Goal: Information Seeking & Learning: Compare options

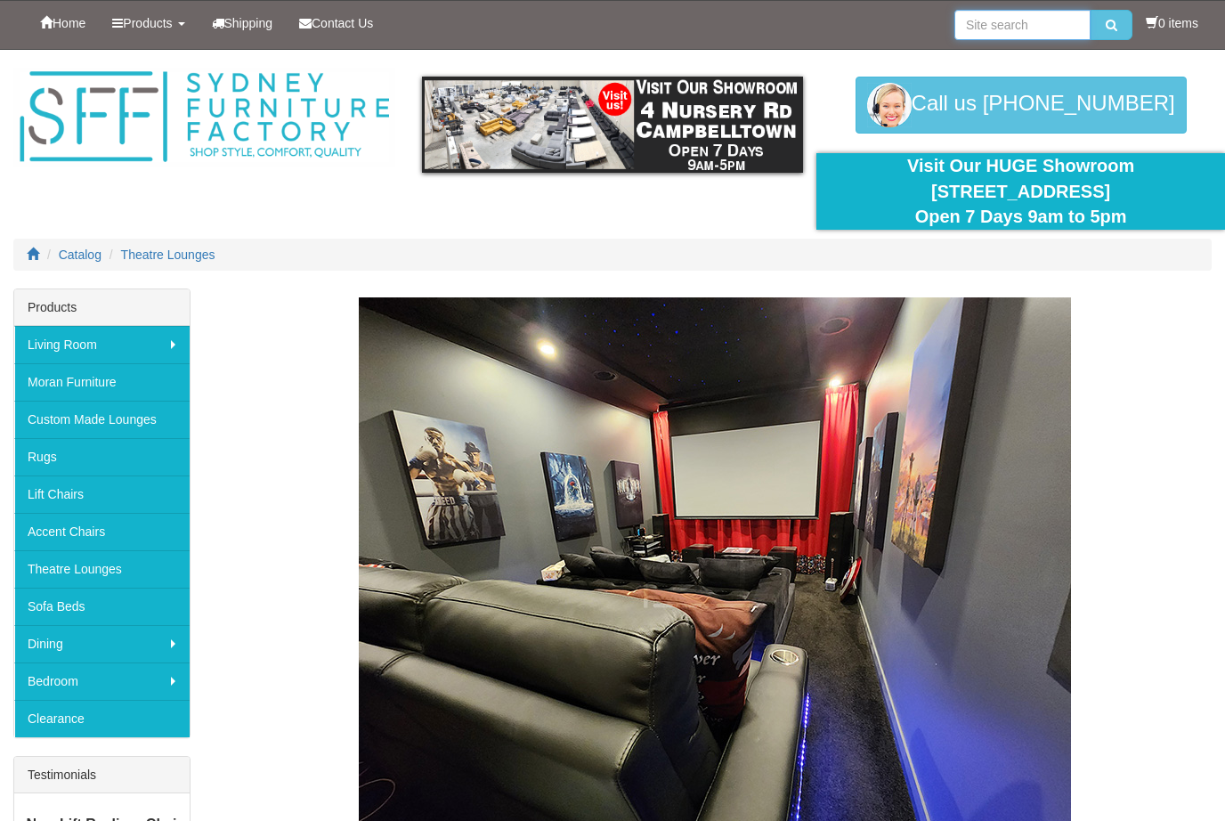
click at [1040, 18] on input "search" at bounding box center [1023, 25] width 136 height 30
type input "Manual theatre leather"
click at [1111, 25] on icon "submit" at bounding box center [1112, 25] width 12 height 12
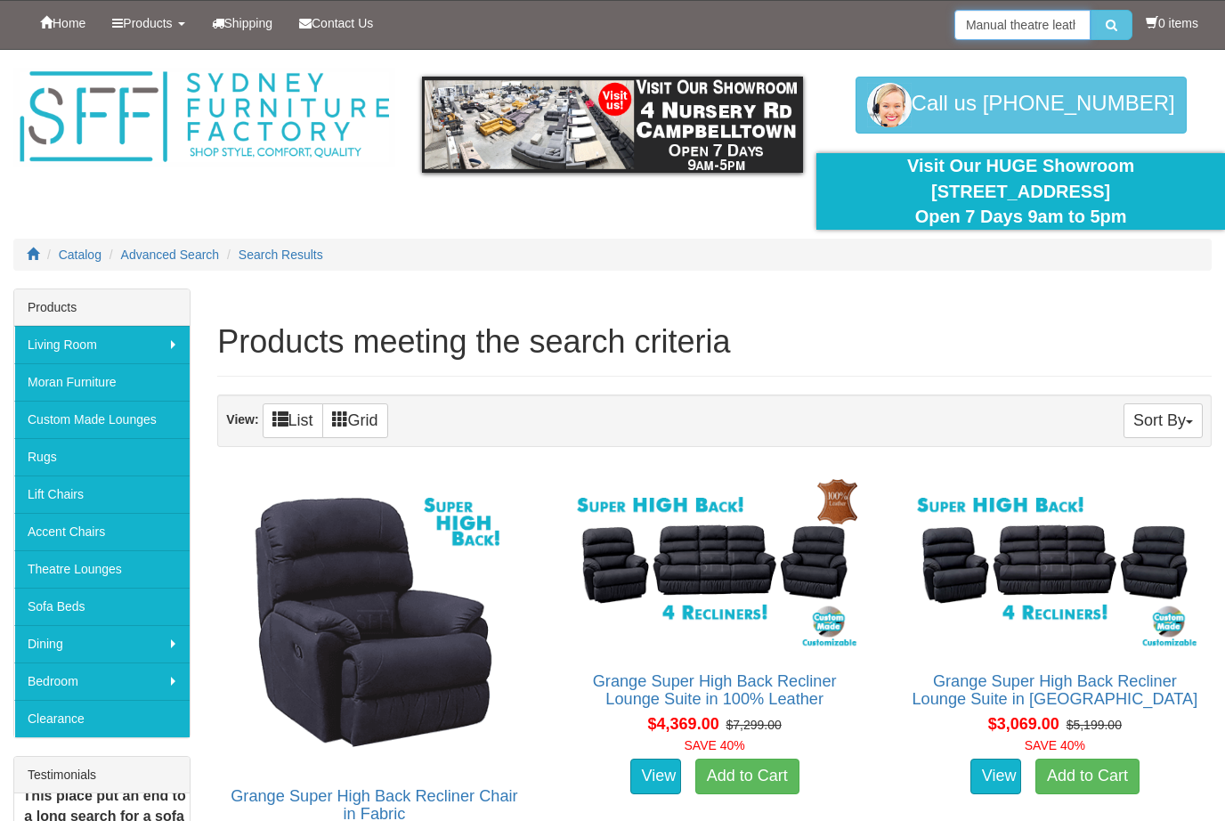
click at [1073, 29] on input "Manual theatre leather" at bounding box center [1023, 25] width 136 height 30
type input "M"
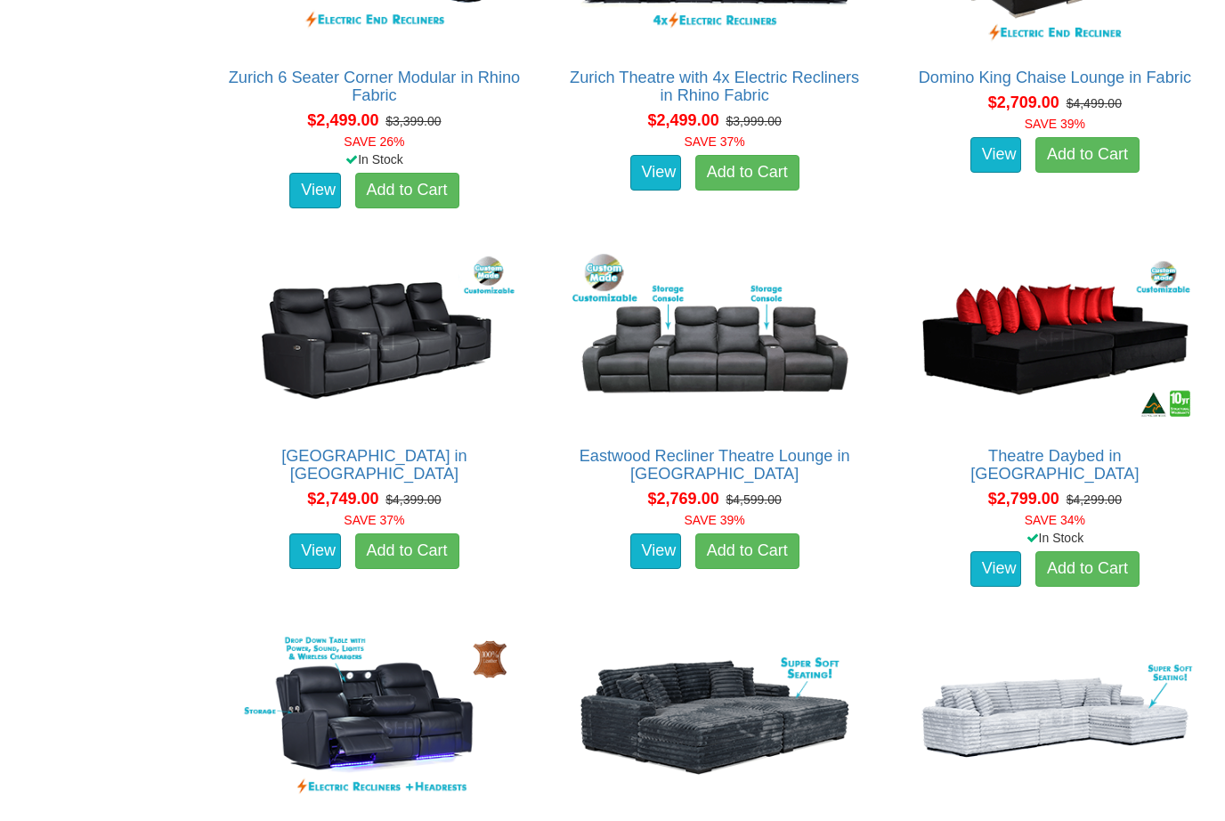
scroll to position [2104, 0]
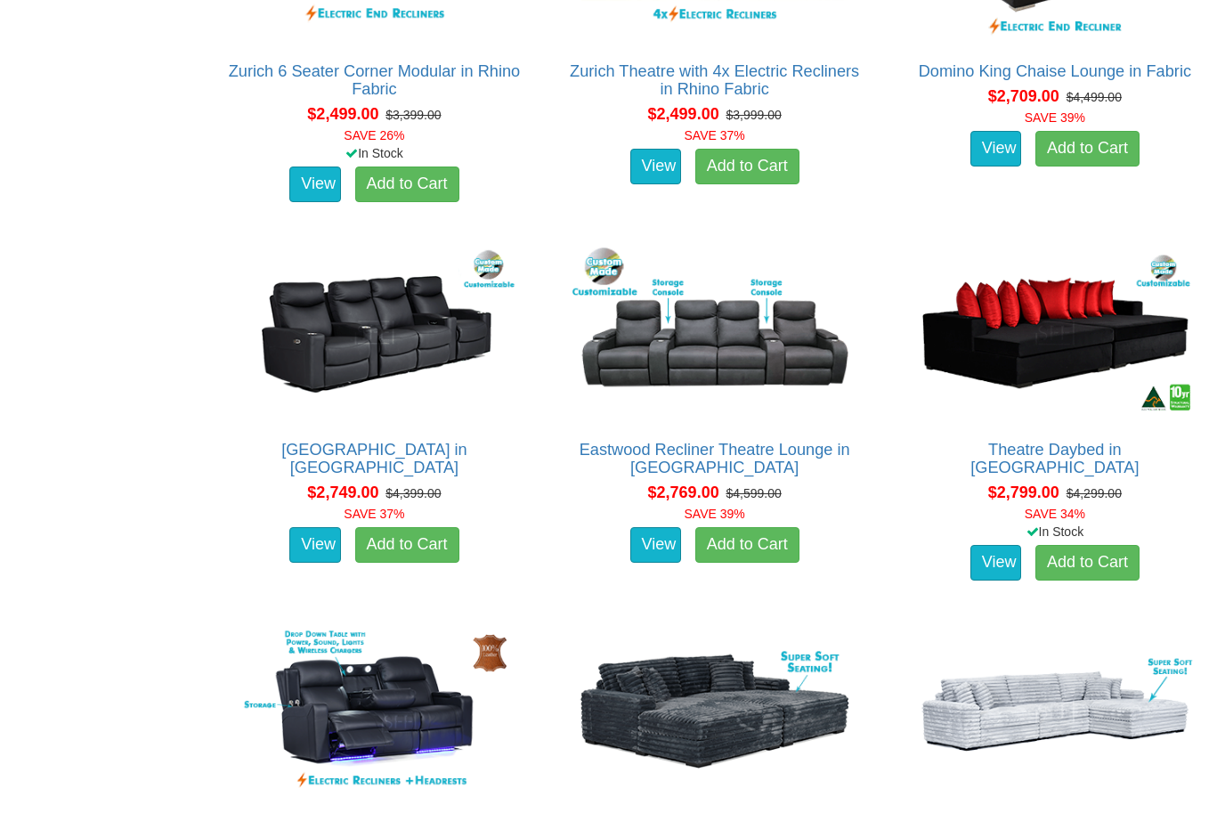
click at [383, 362] on img at bounding box center [374, 333] width 294 height 180
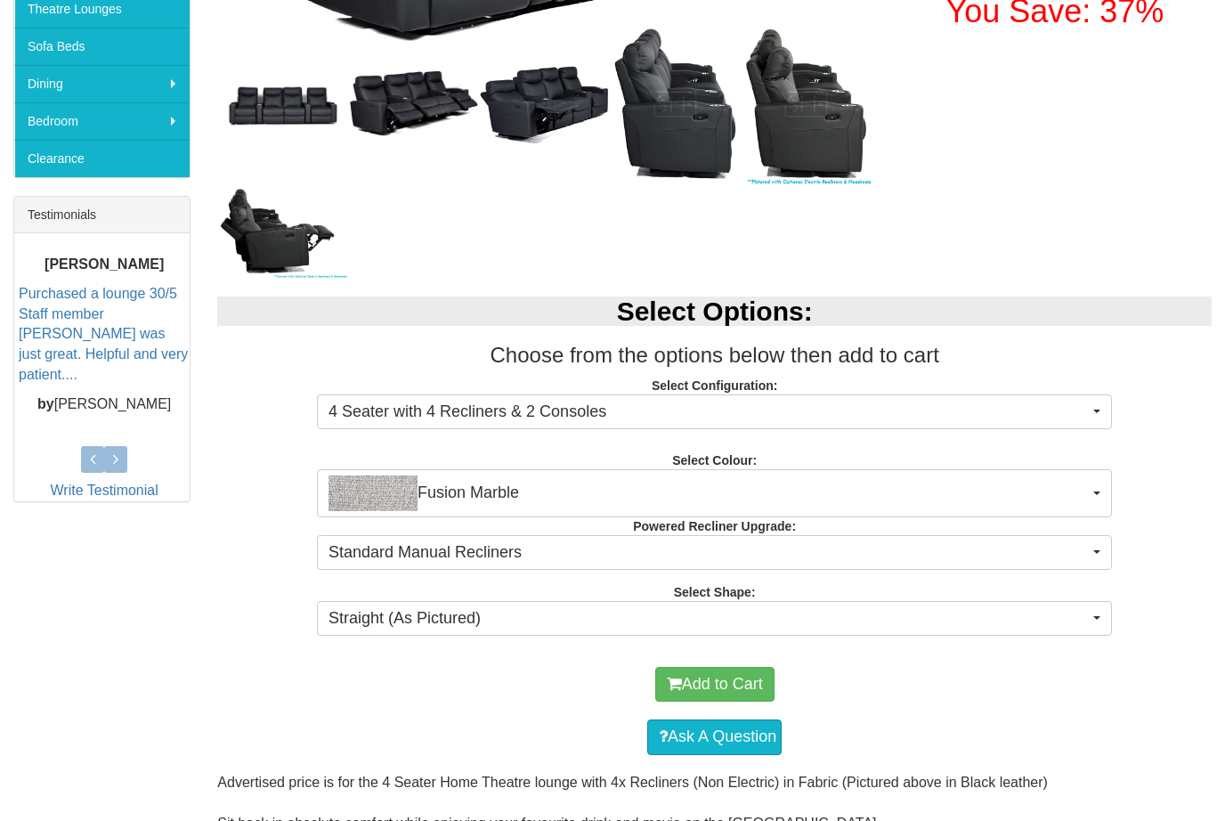
click at [1087, 500] on span "Fusion Marble" at bounding box center [709, 494] width 761 height 36
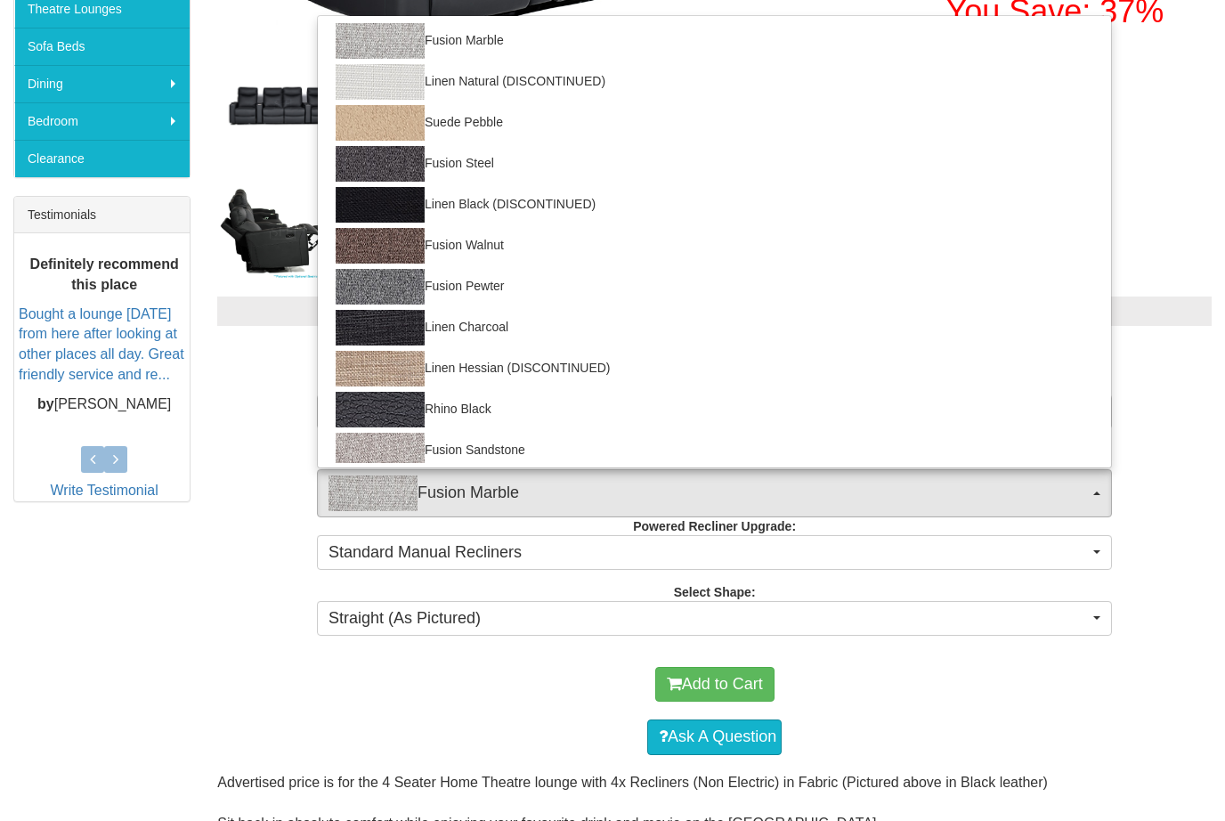
click at [541, 720] on div at bounding box center [612, 410] width 1225 height 821
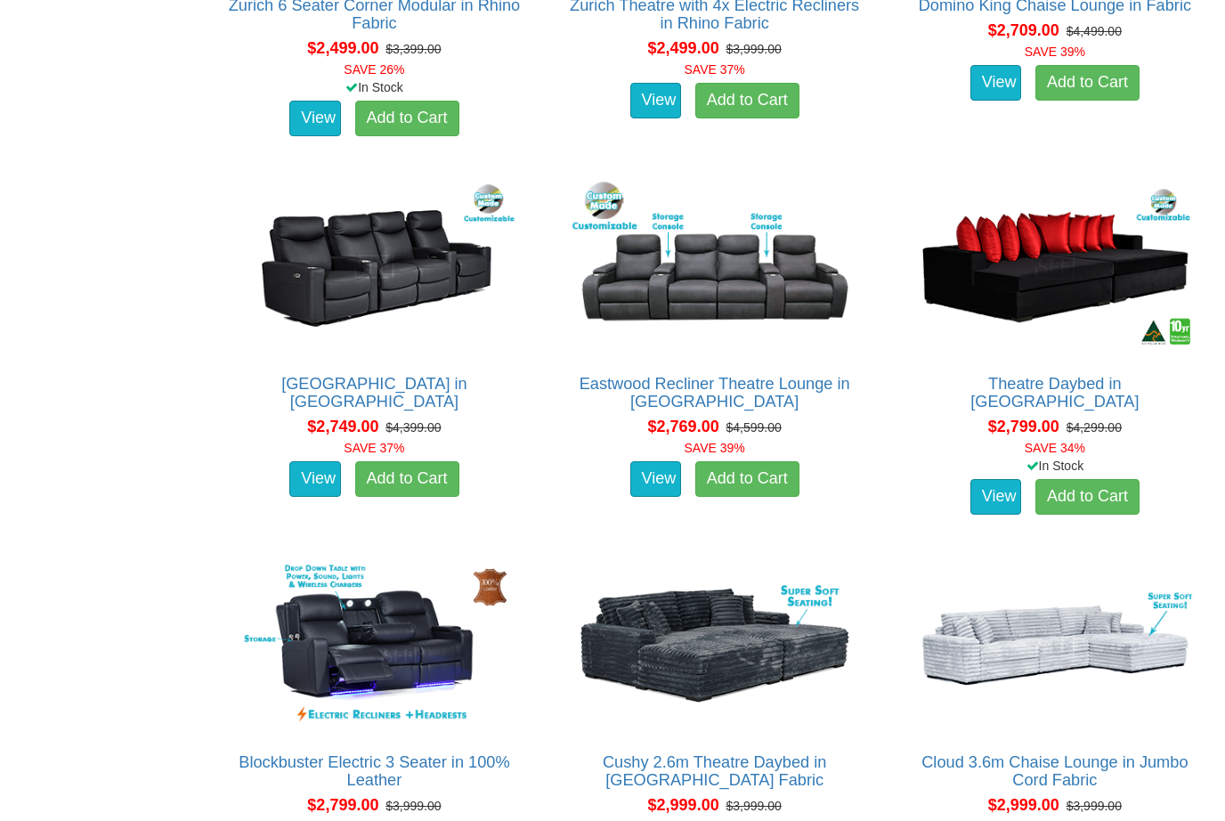
scroll to position [2169, 0]
click at [762, 280] on img at bounding box center [715, 268] width 294 height 180
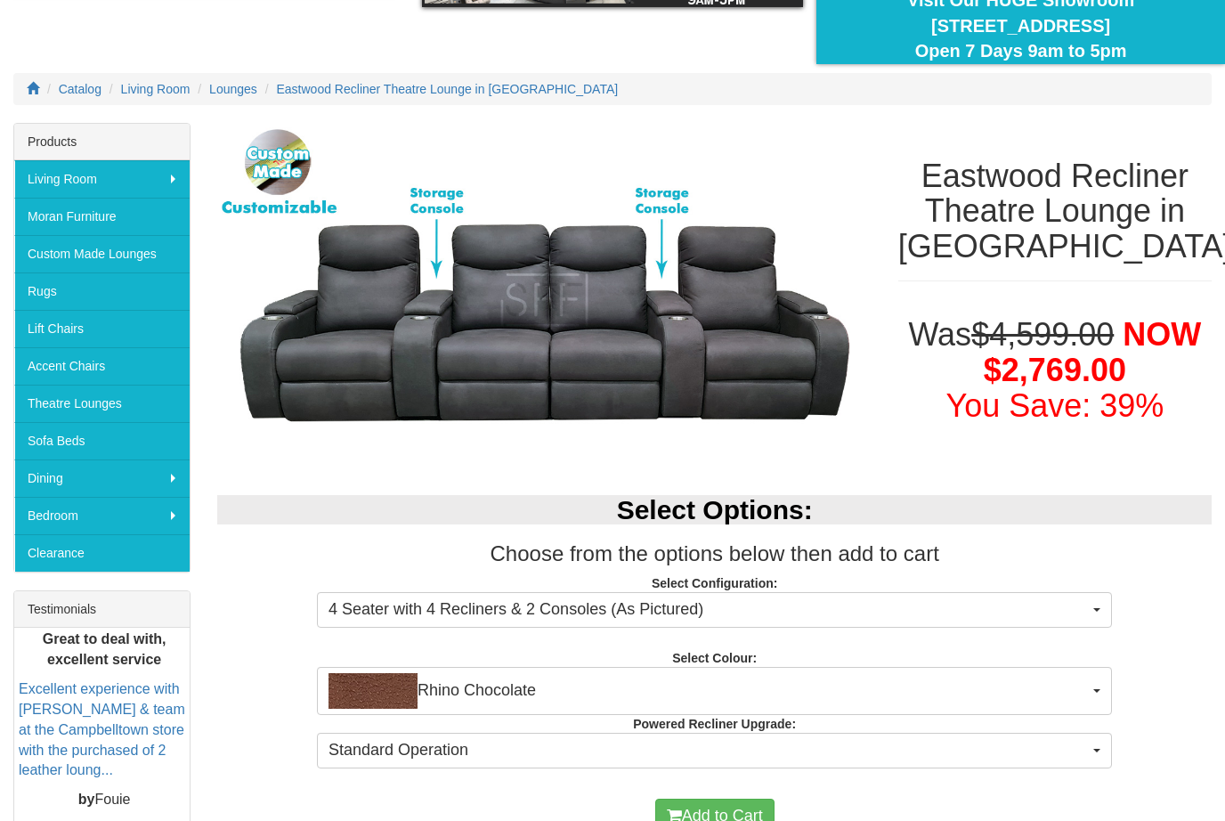
scroll to position [118, 0]
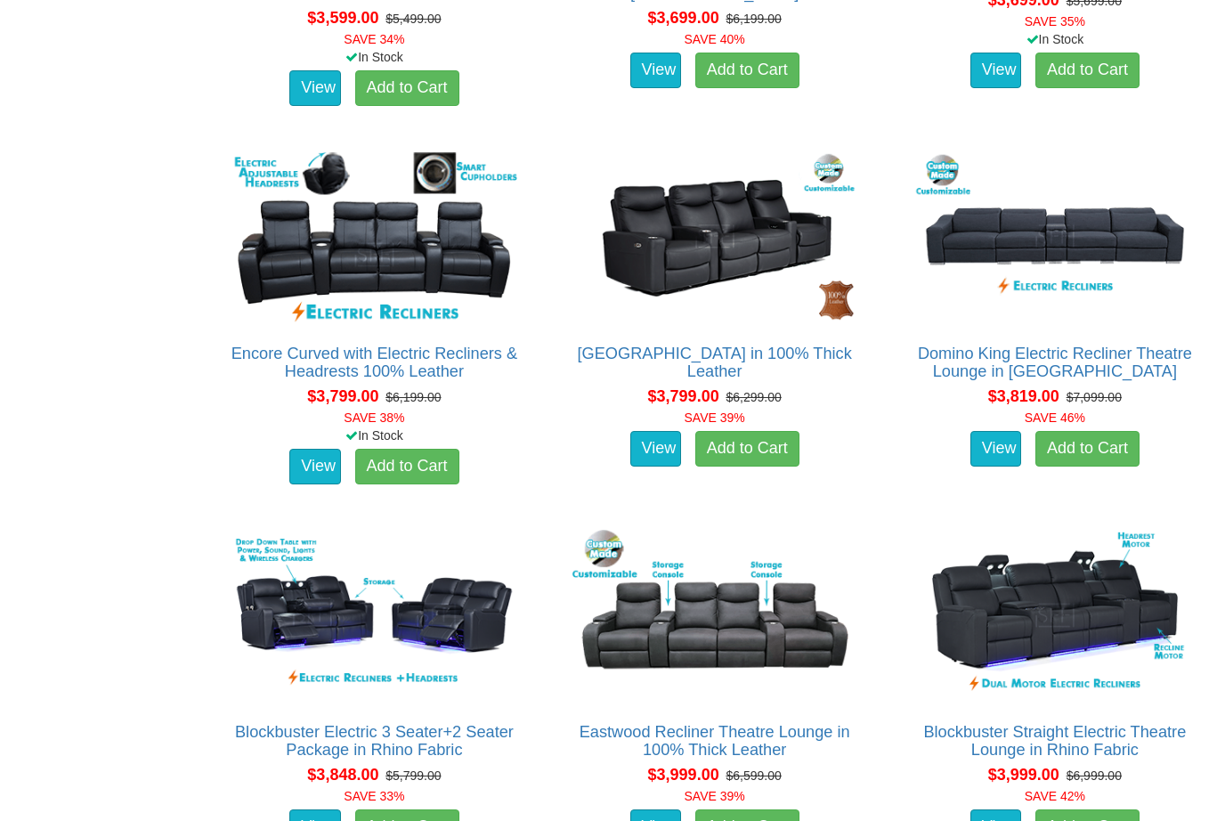
scroll to position [3715, 0]
click at [734, 236] on img at bounding box center [715, 237] width 294 height 180
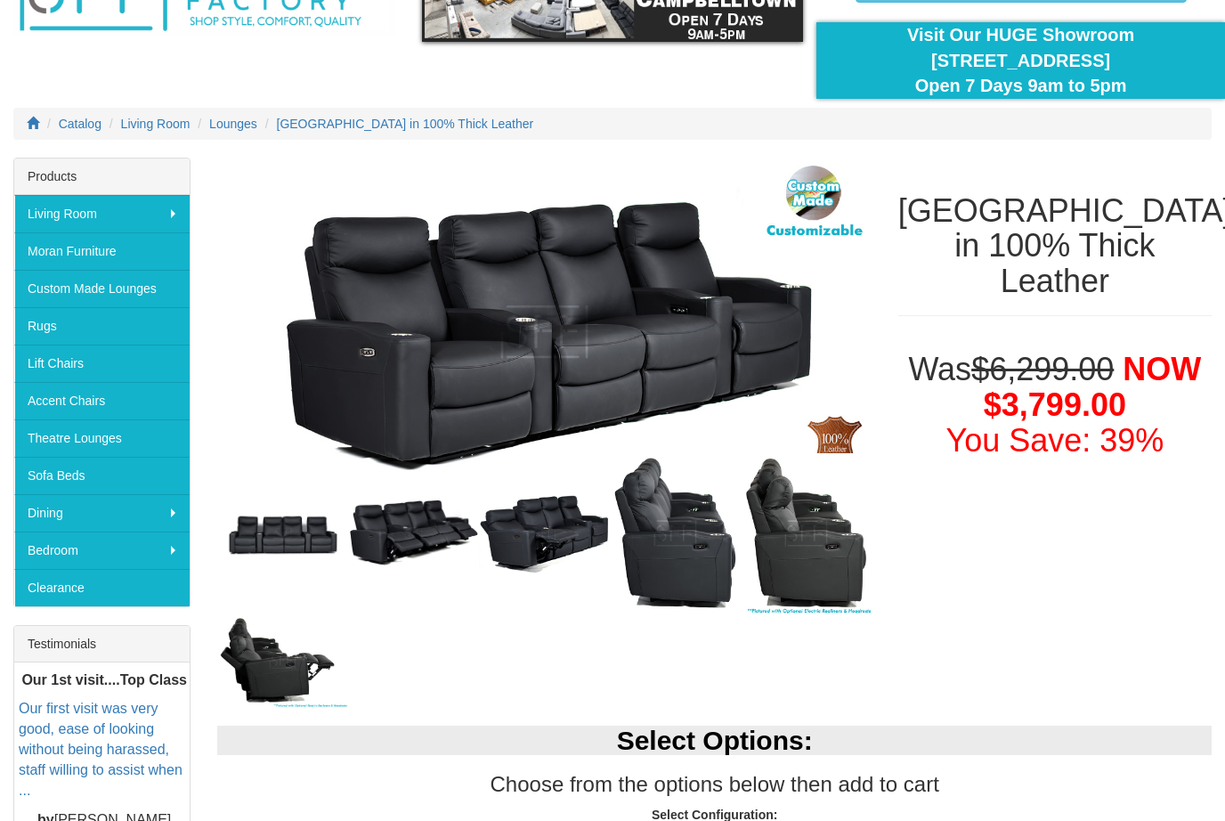
scroll to position [190, 0]
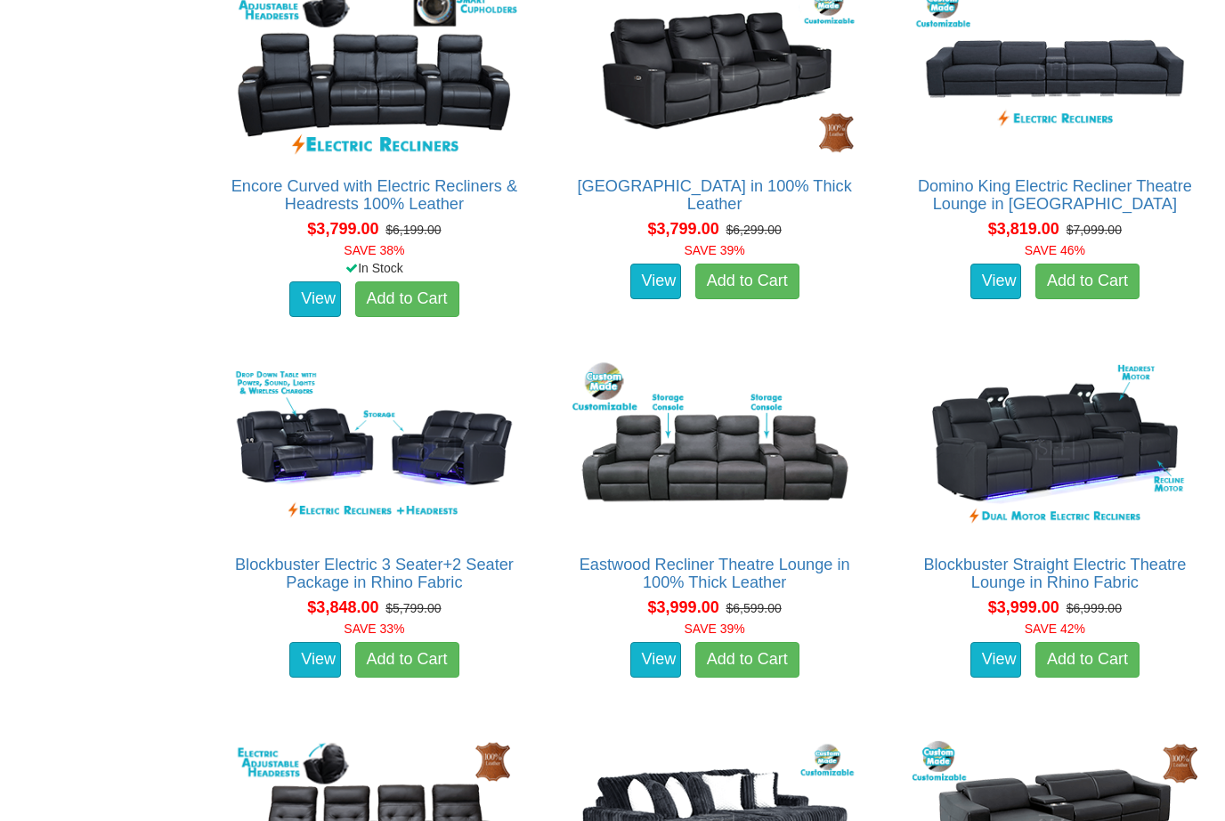
scroll to position [3884, 0]
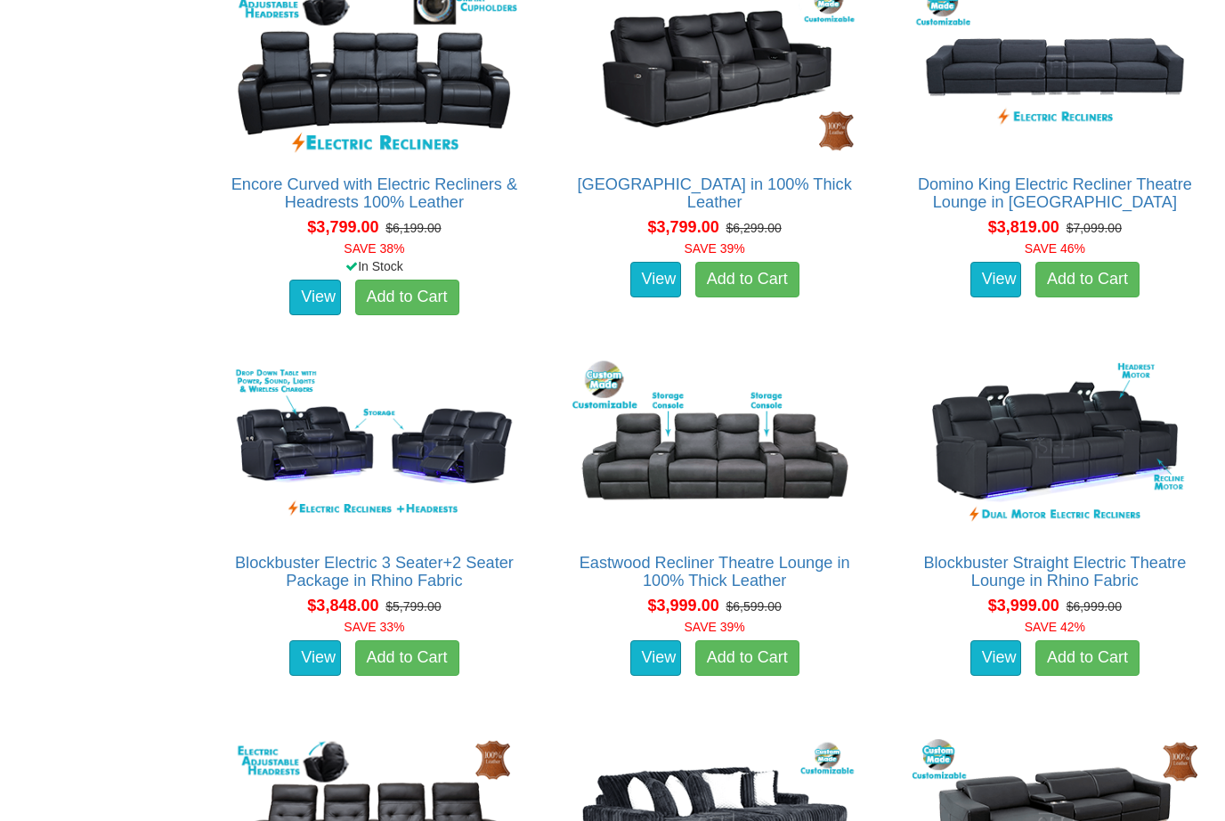
click at [762, 473] on img at bounding box center [715, 446] width 294 height 180
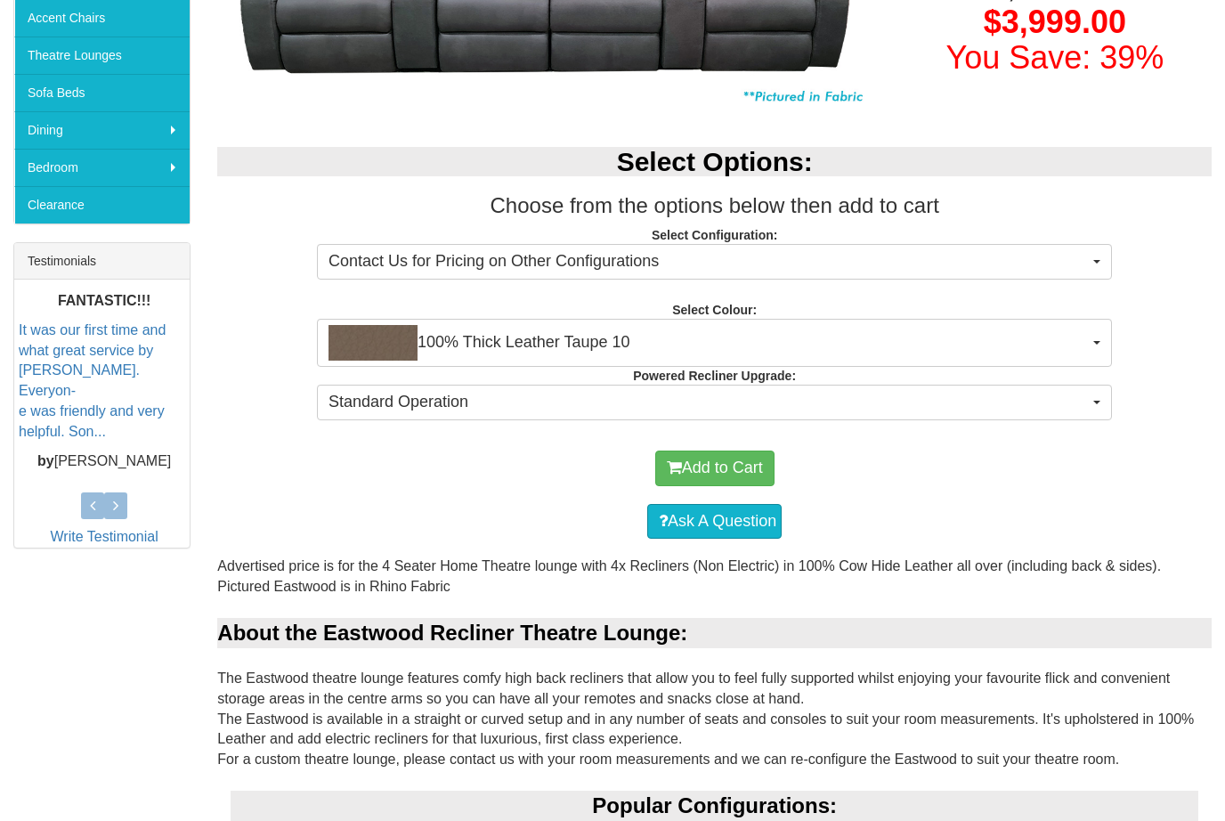
scroll to position [496, 0]
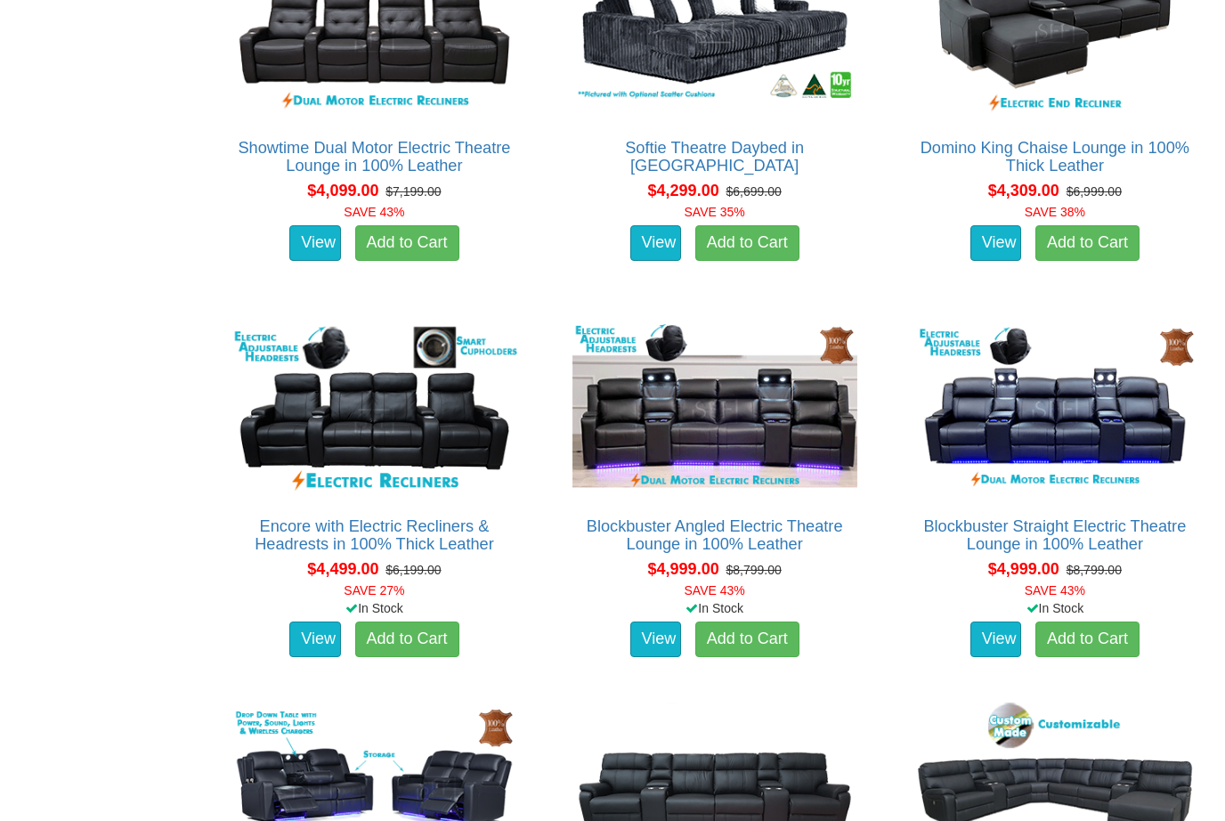
scroll to position [4682, 0]
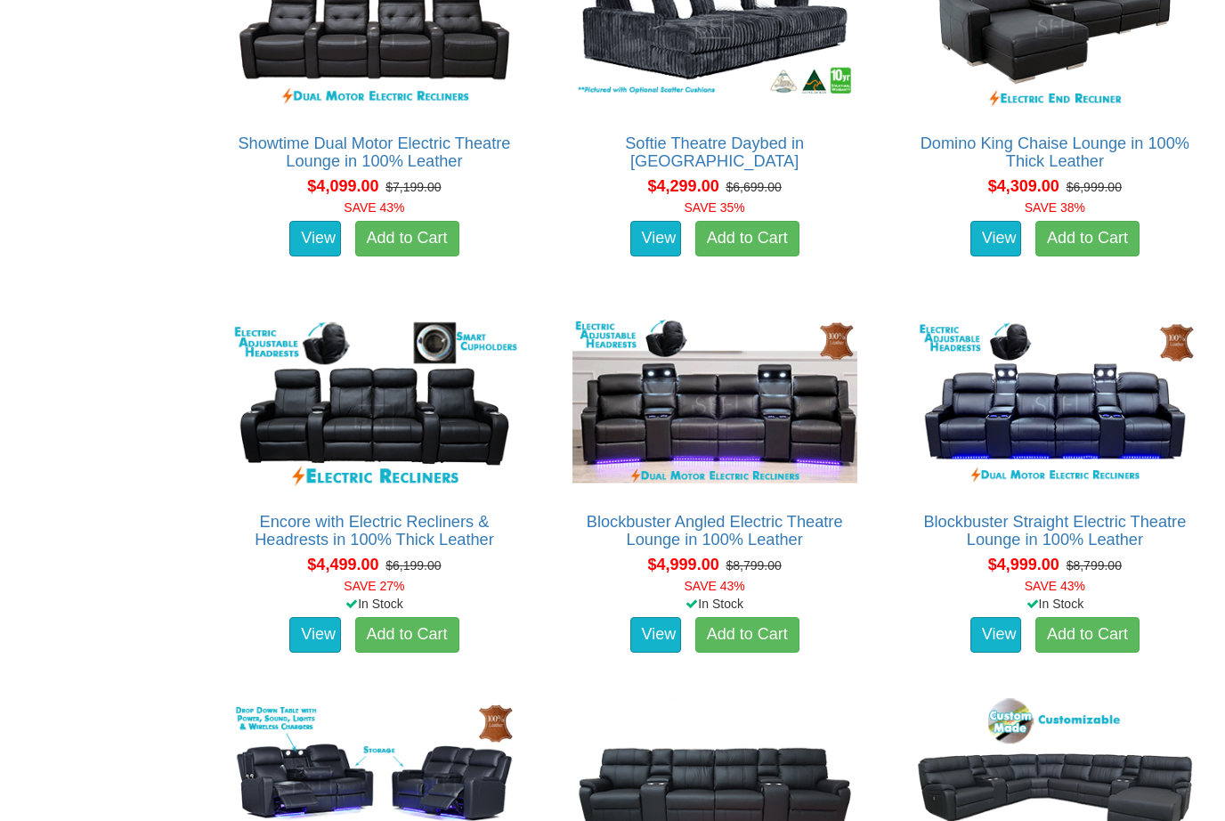
click at [421, 424] on img at bounding box center [374, 405] width 294 height 180
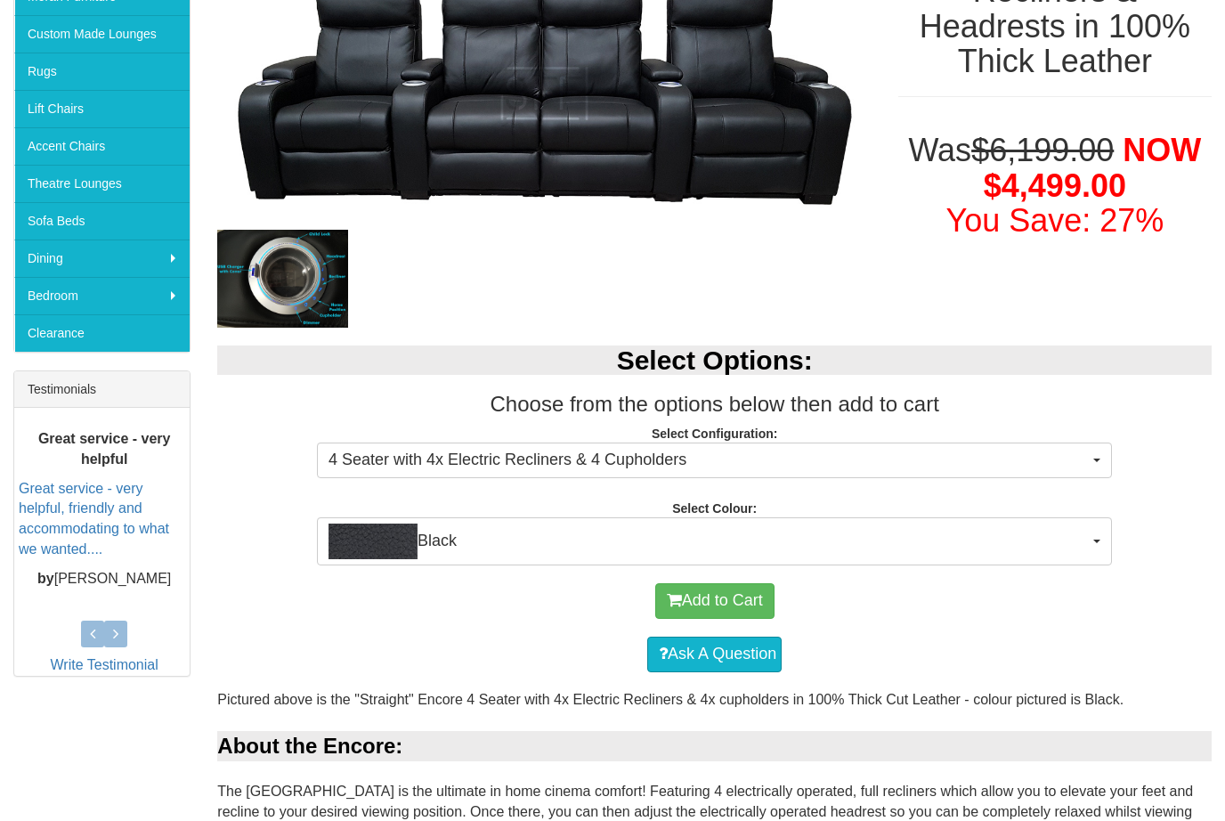
scroll to position [359, 0]
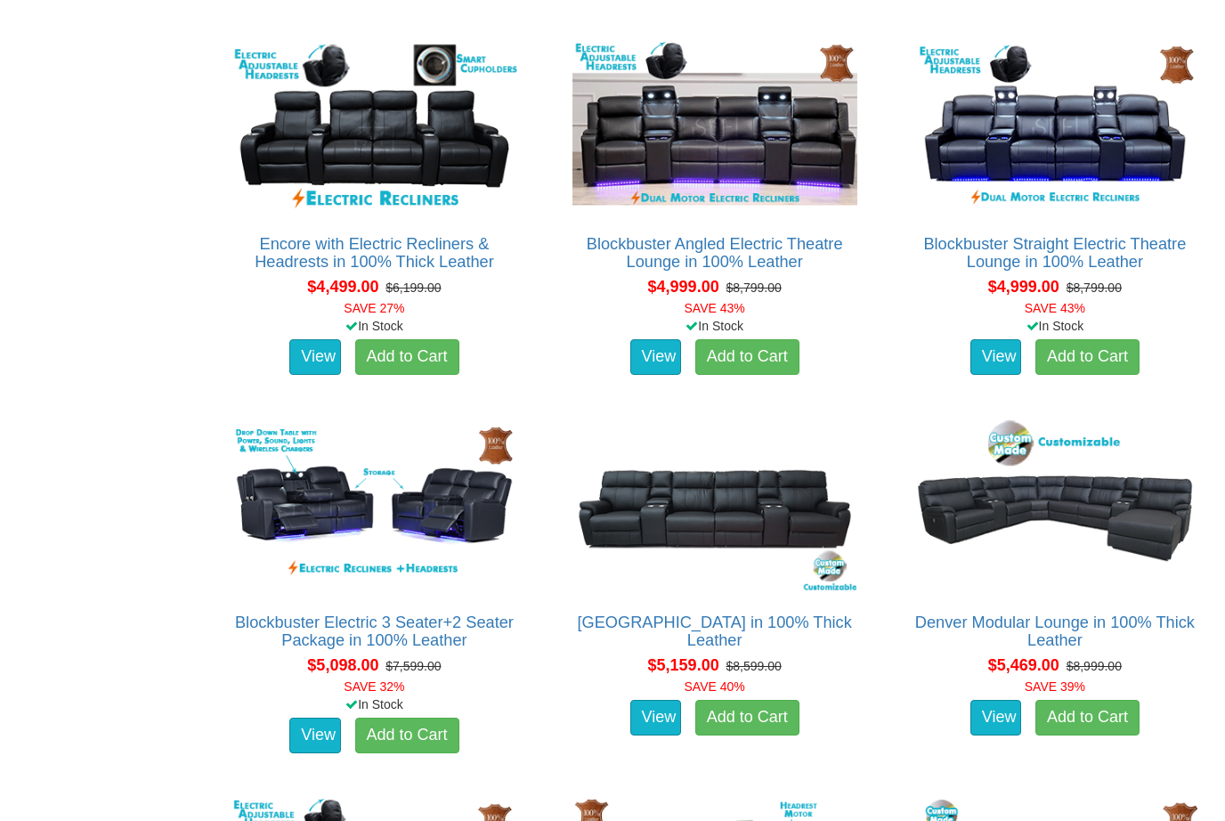
scroll to position [4960, 0]
click at [755, 541] on img at bounding box center [715, 506] width 294 height 180
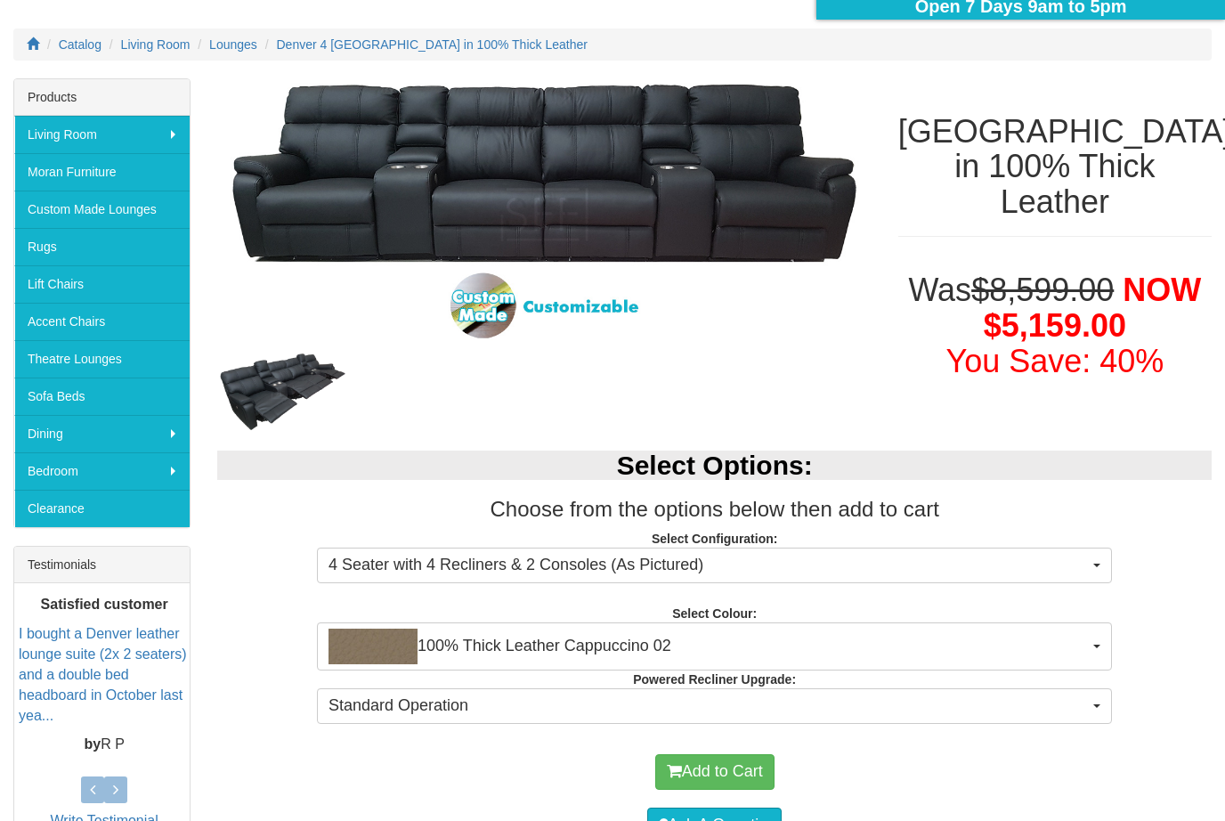
scroll to position [176, 0]
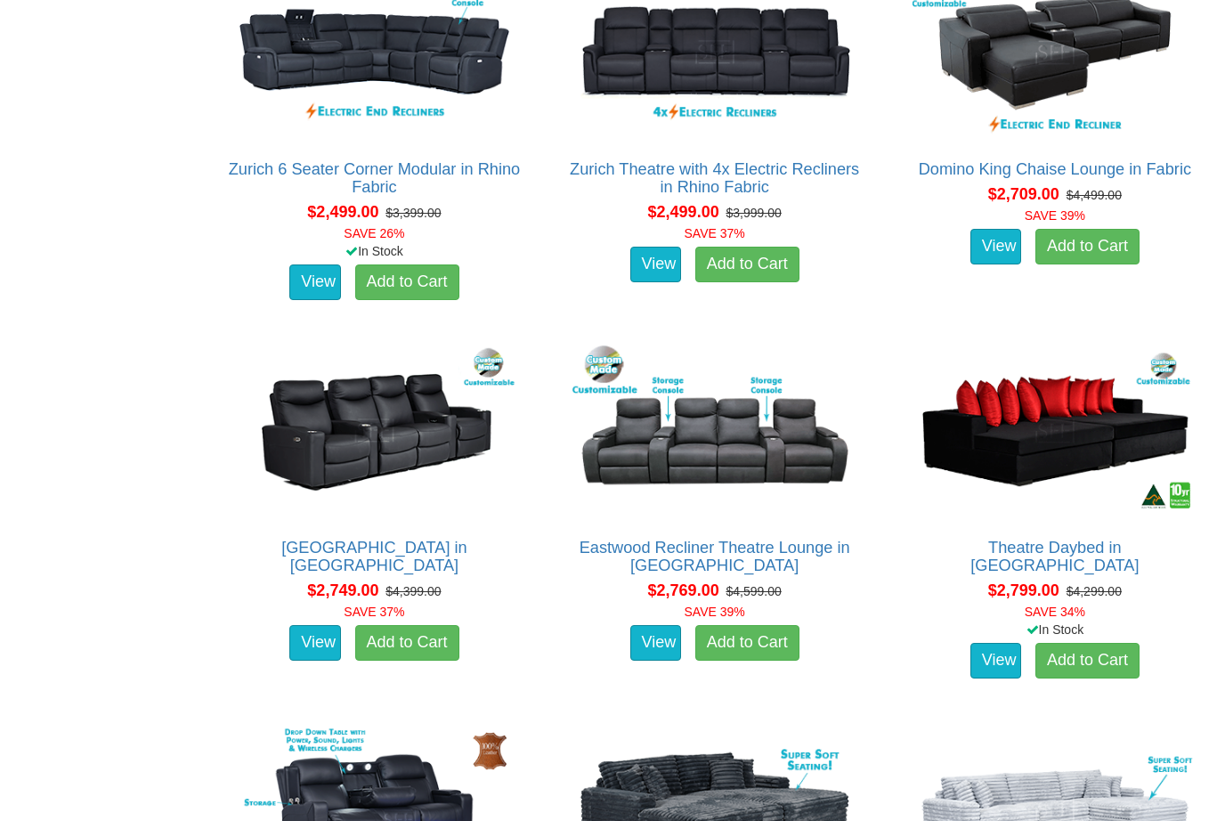
scroll to position [2006, 0]
click at [289, 407] on img at bounding box center [374, 432] width 294 height 180
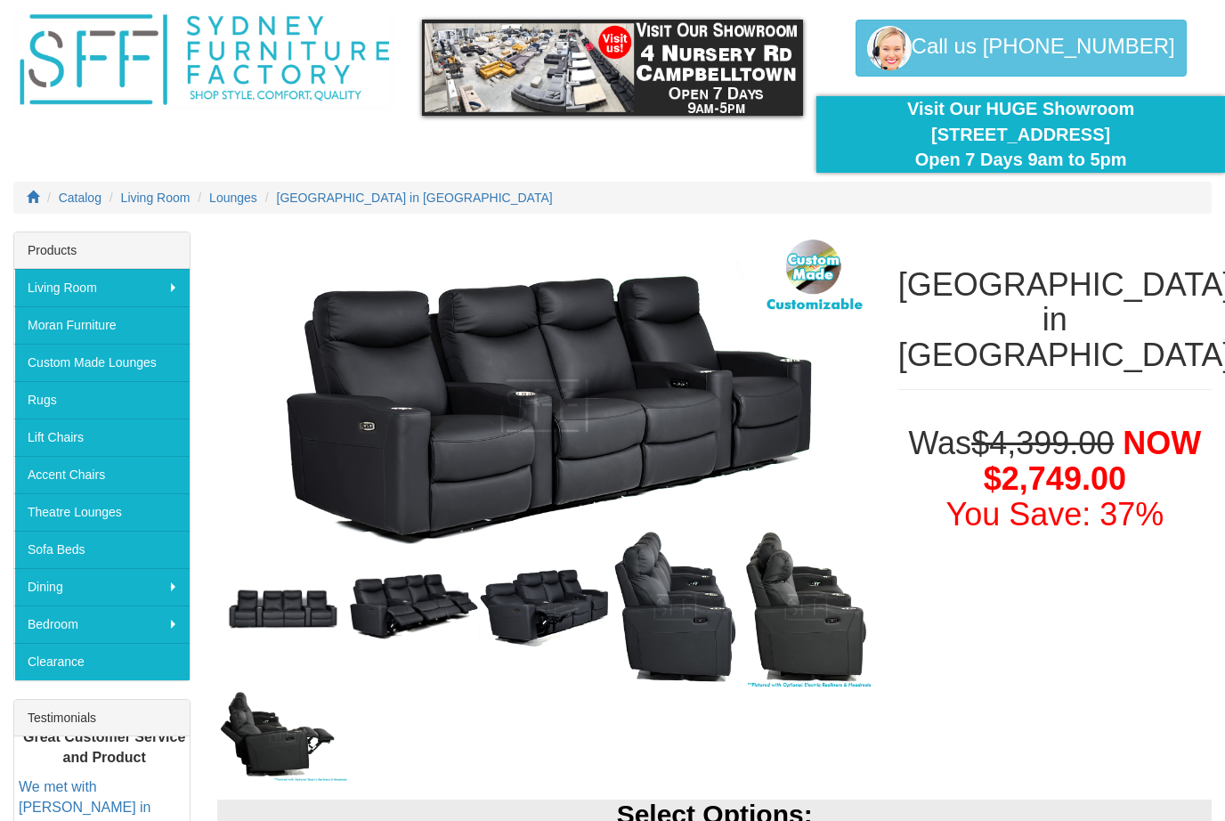
click at [492, 579] on img at bounding box center [544, 608] width 131 height 82
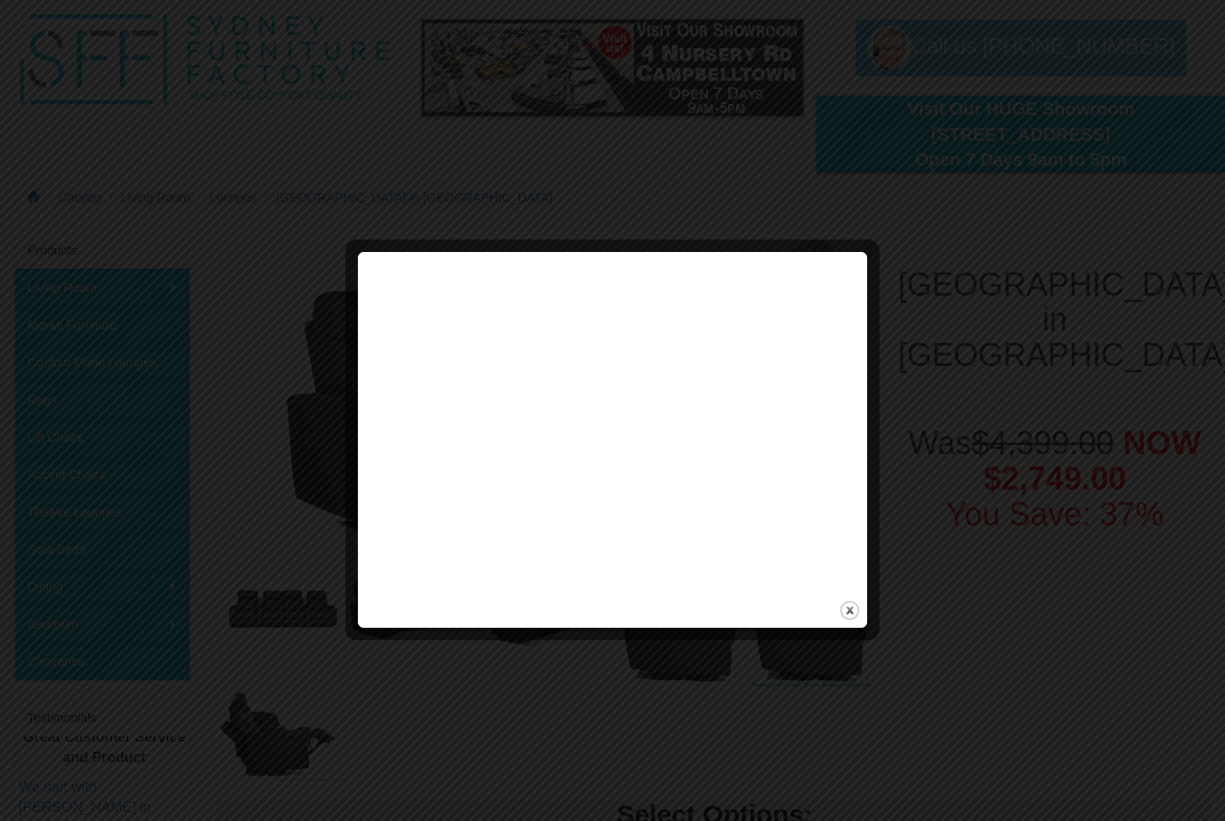
scroll to position [57, 0]
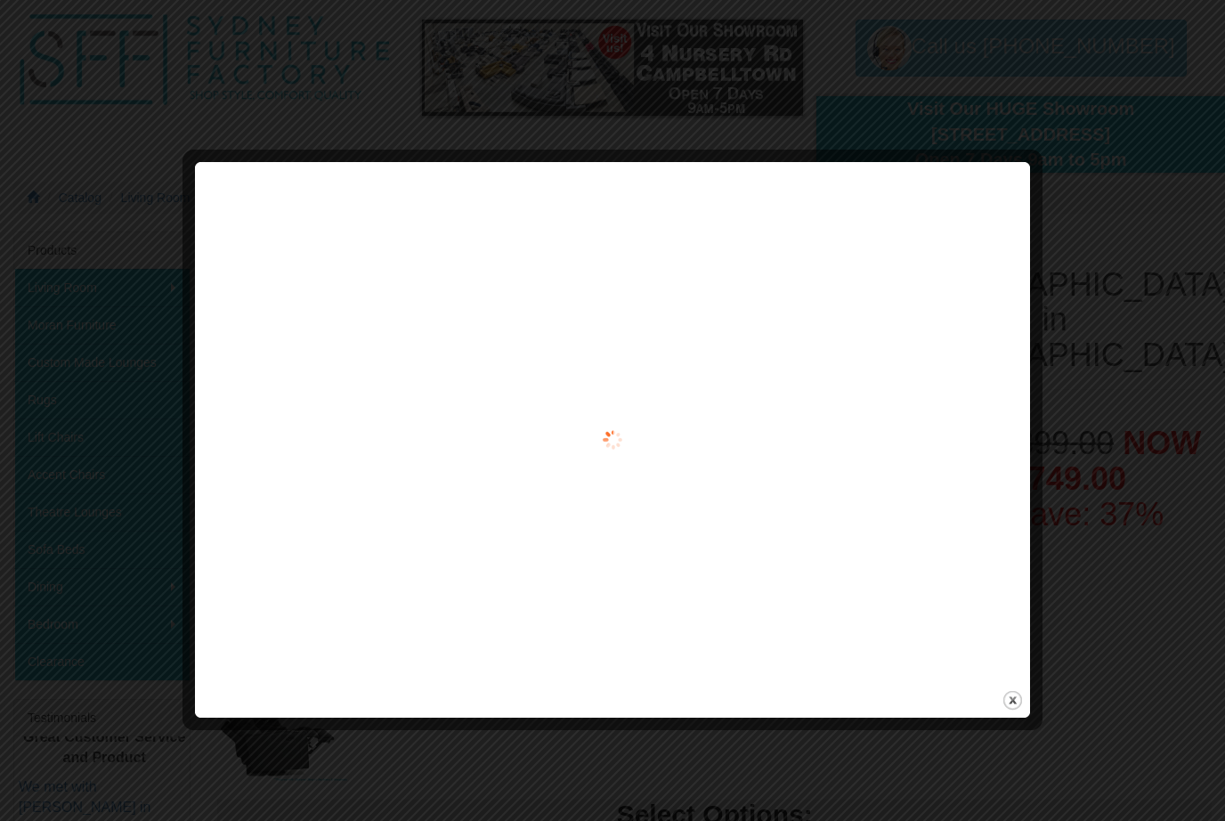
click at [0, 0] on img at bounding box center [0, 0] width 0 height 0
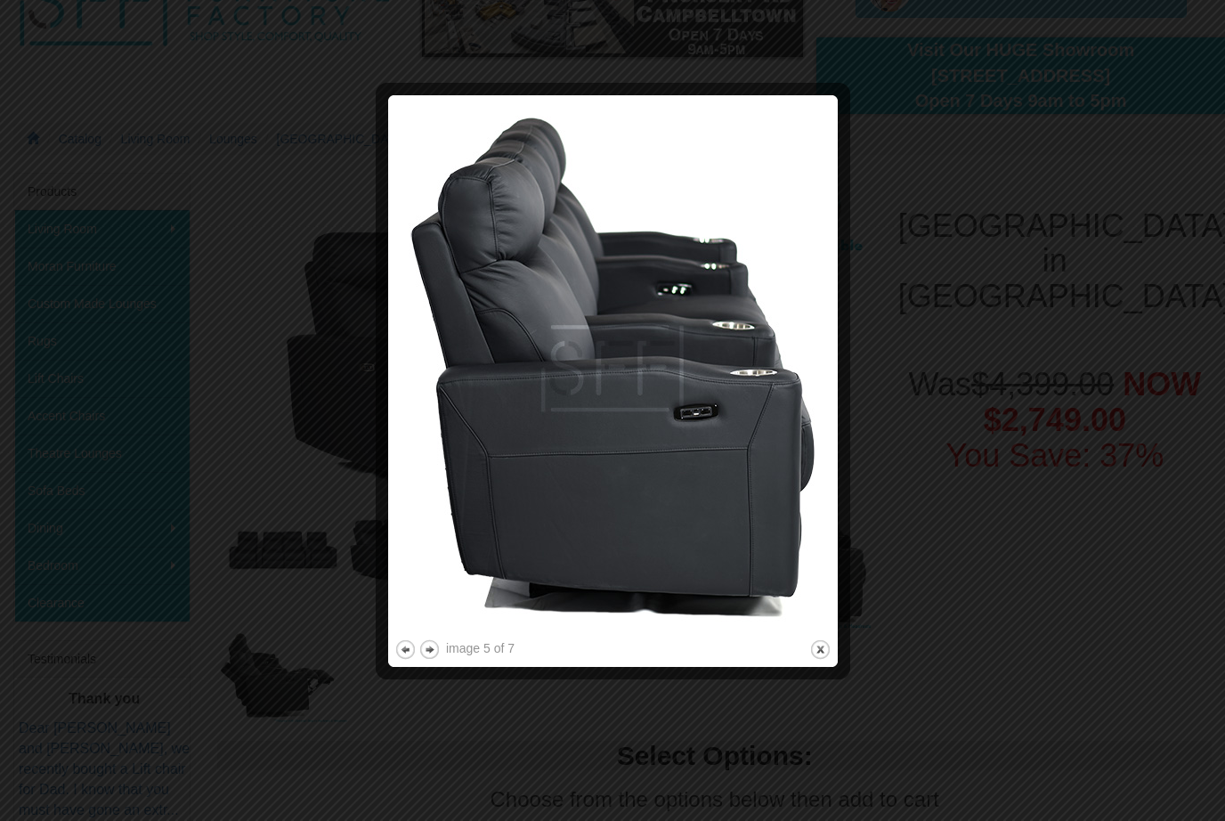
scroll to position [116, 0]
click at [405, 655] on button "previous" at bounding box center [406, 650] width 22 height 22
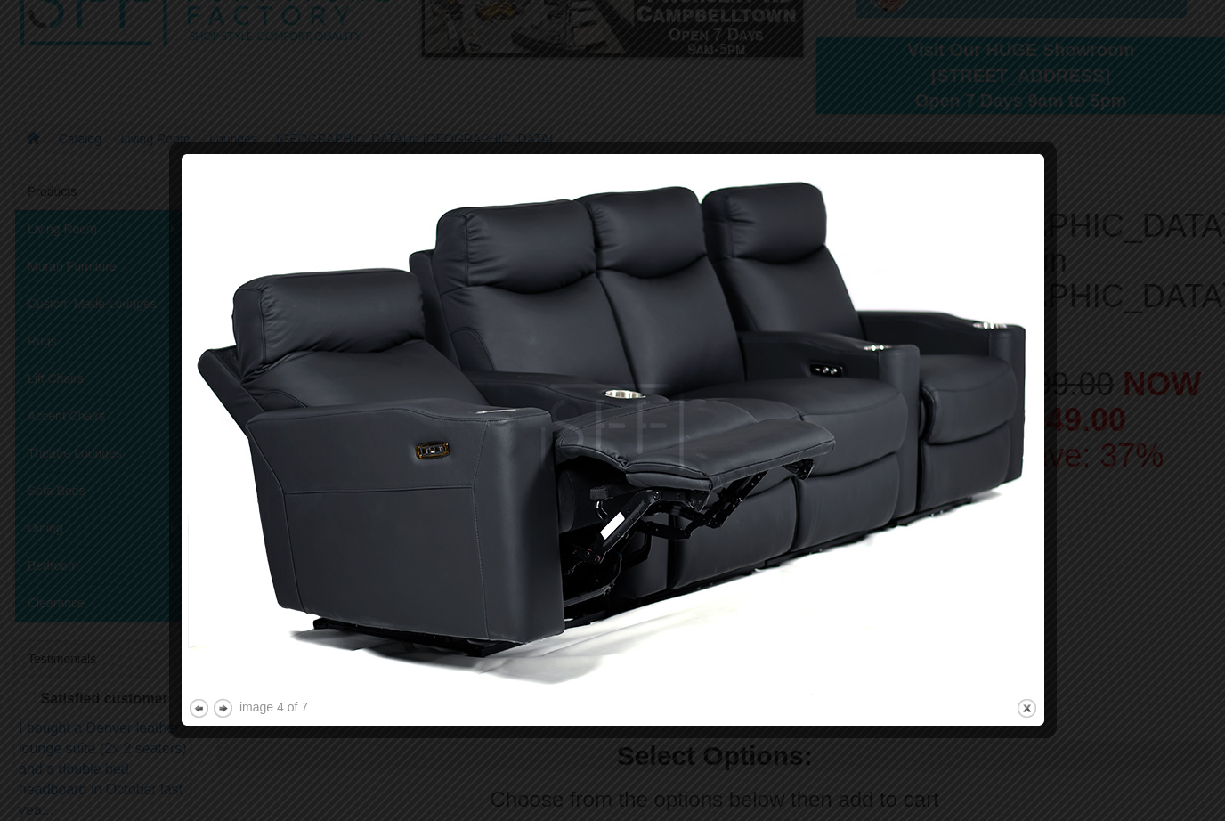
click at [1030, 712] on button "close" at bounding box center [1027, 708] width 22 height 22
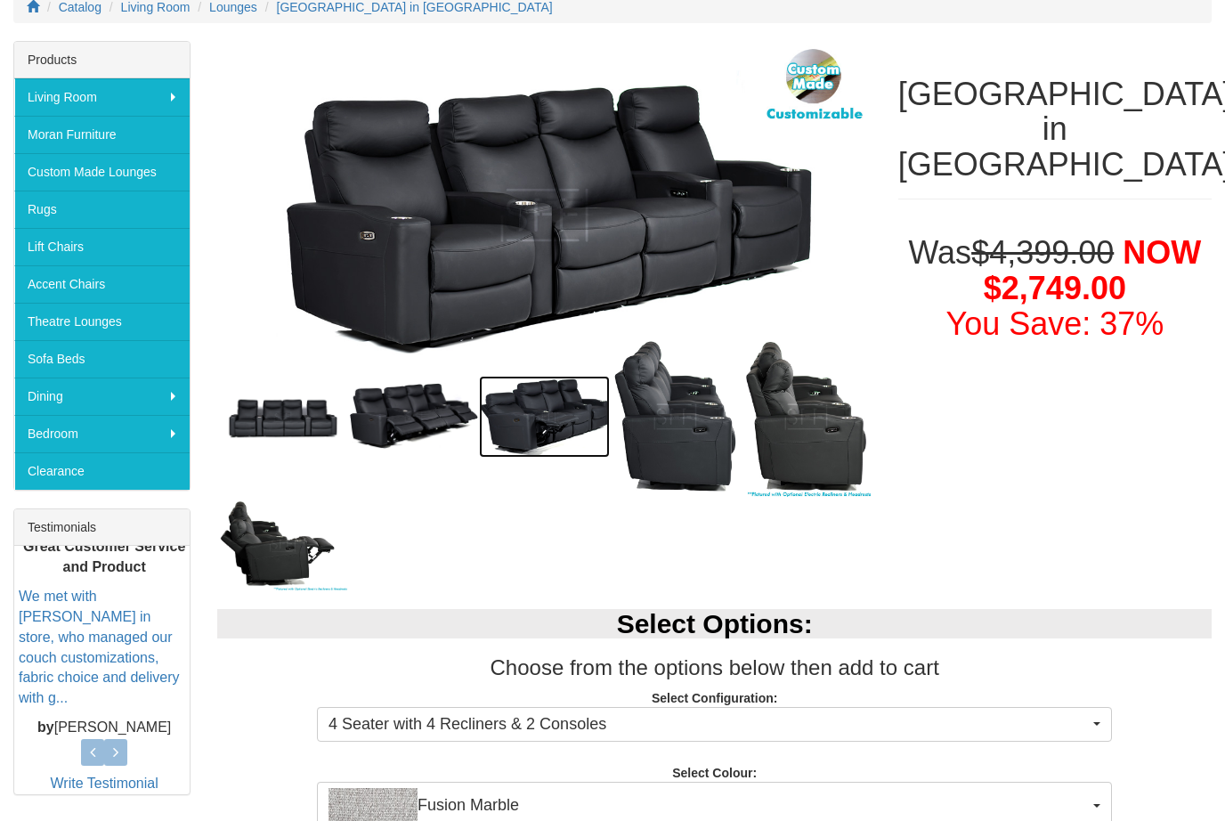
scroll to position [248, 0]
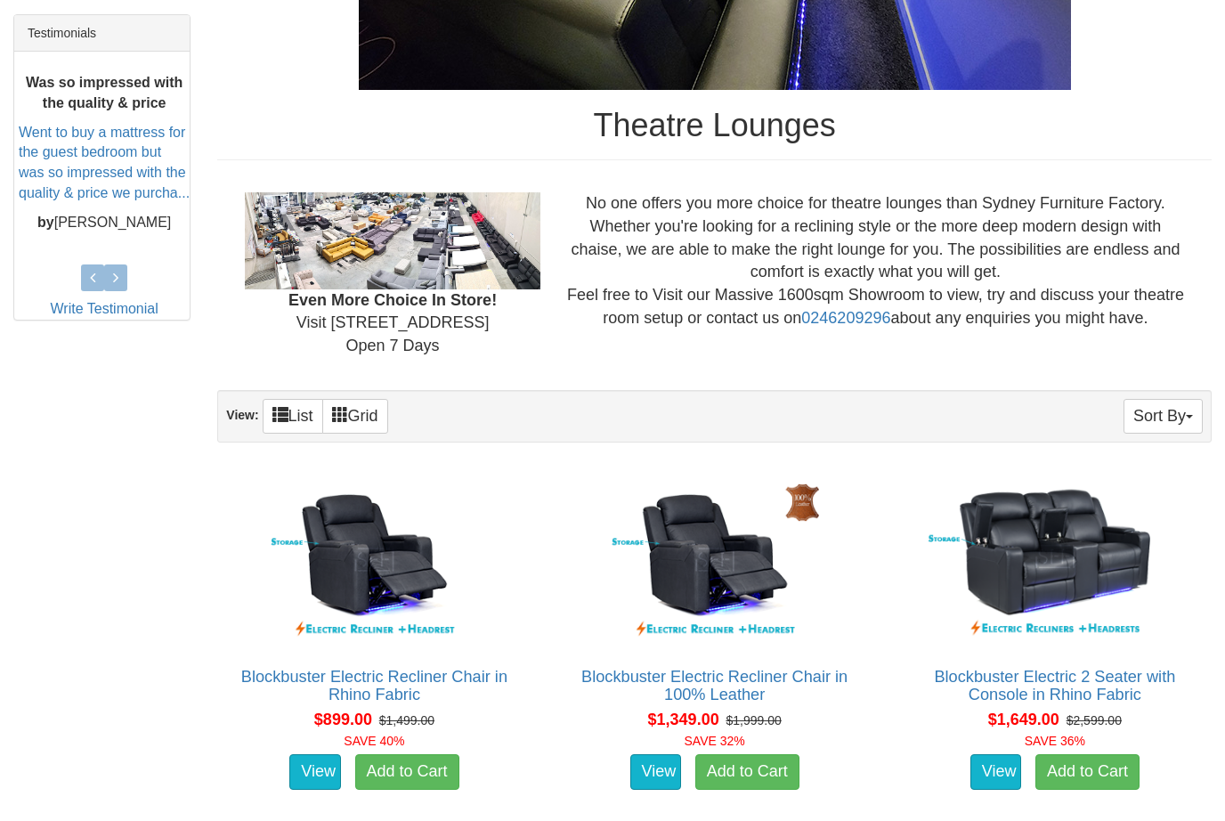
scroll to position [737, 0]
